Goal: Find specific page/section: Find specific page/section

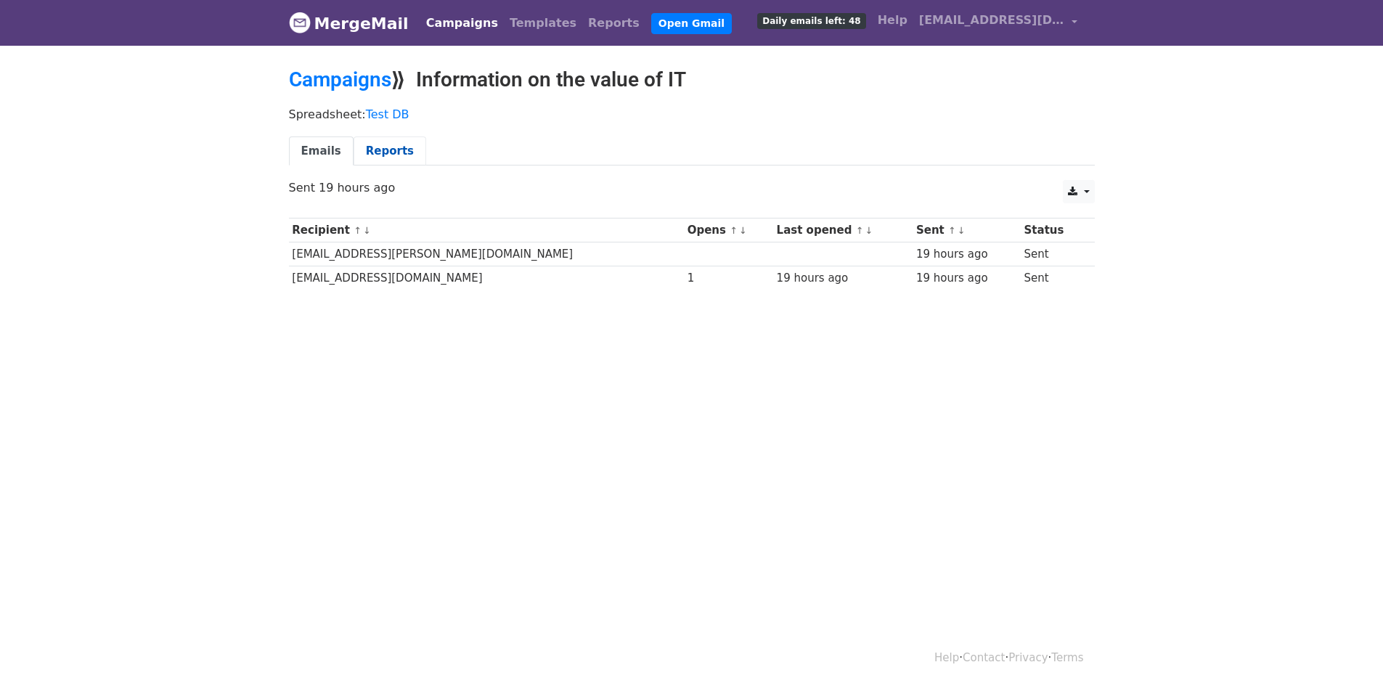
click at [367, 144] on link "Reports" at bounding box center [390, 151] width 73 height 30
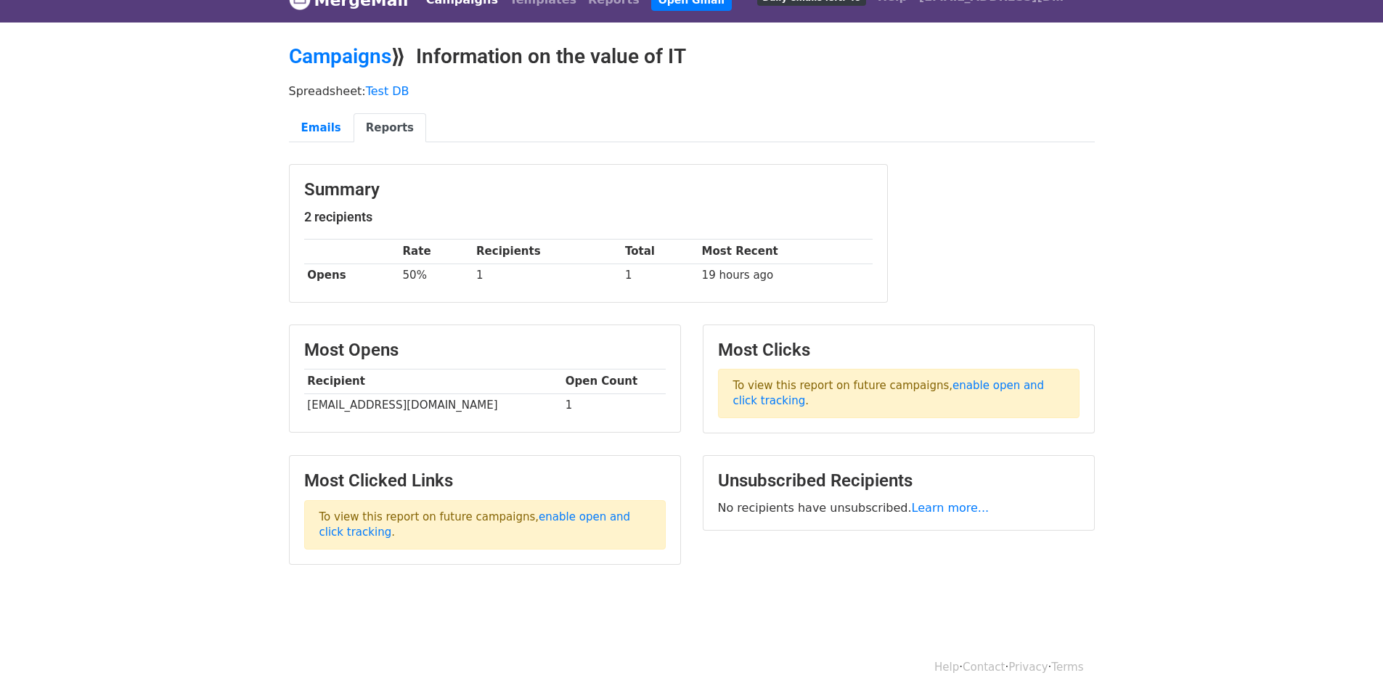
scroll to position [34, 0]
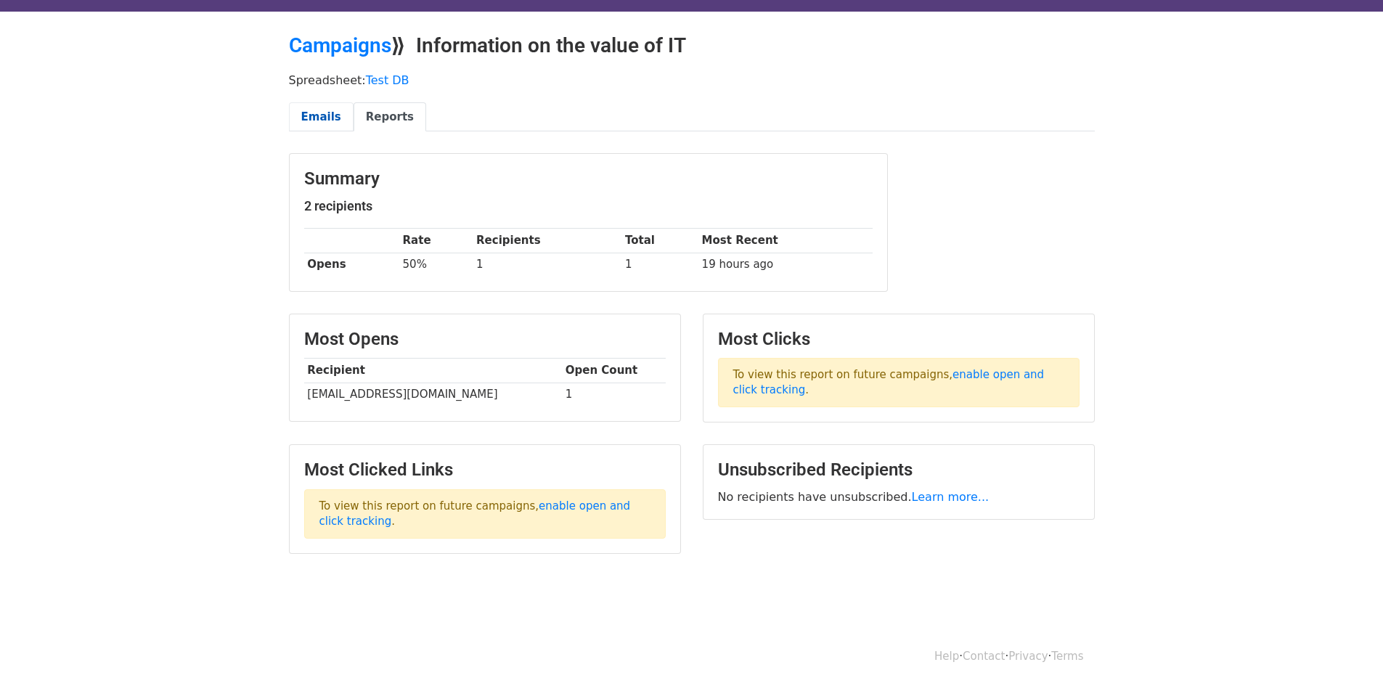
click at [321, 121] on link "Emails" at bounding box center [321, 117] width 65 height 30
